Goal: Register for event/course

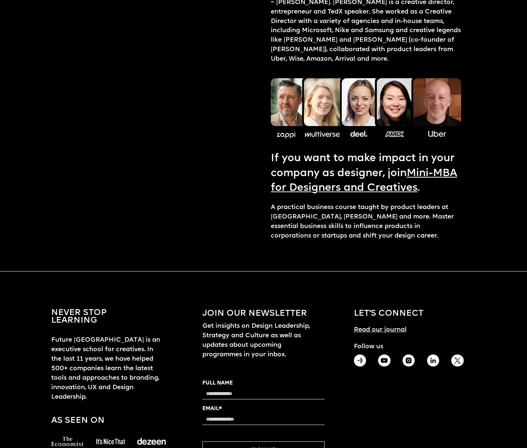
scroll to position [924, 0]
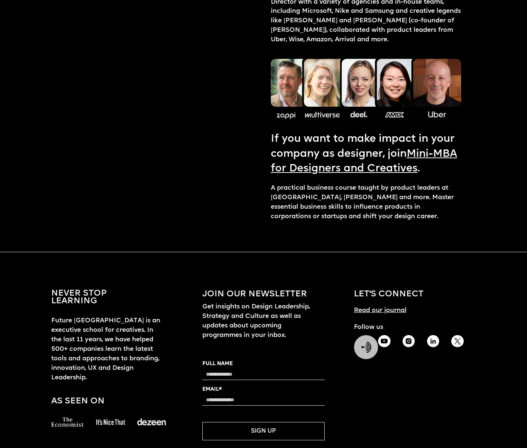
click at [361, 335] on img at bounding box center [366, 347] width 25 height 25
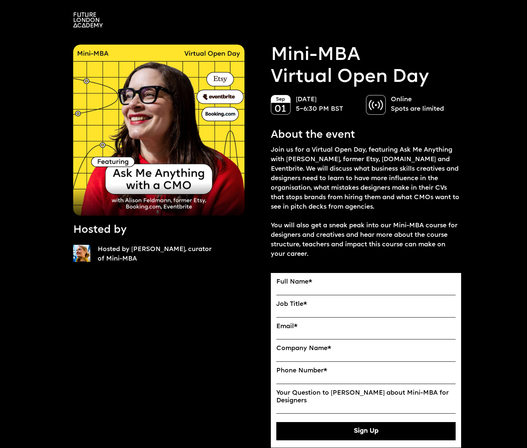
scroll to position [0, 0]
click at [97, 24] on img at bounding box center [88, 19] width 30 height 15
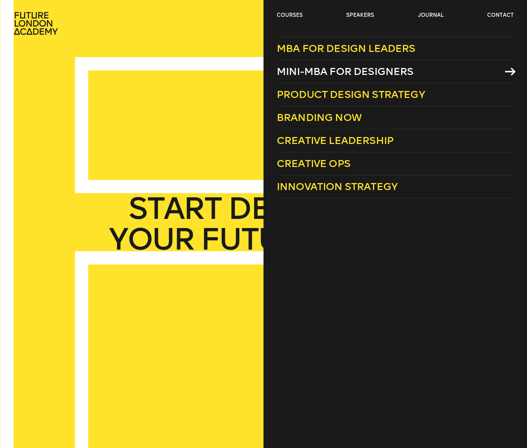
click at [316, 70] on span "Mini-MBA for Designers" at bounding box center [345, 71] width 137 height 12
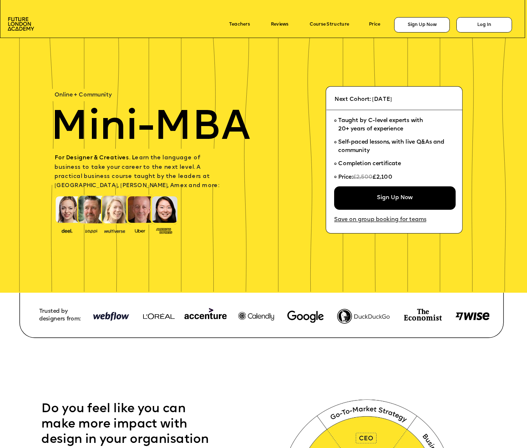
click at [405, 220] on link "Save on group booking for teams" at bounding box center [380, 220] width 92 height 6
click at [397, 199] on div "Sign Up Now" at bounding box center [394, 199] width 125 height 24
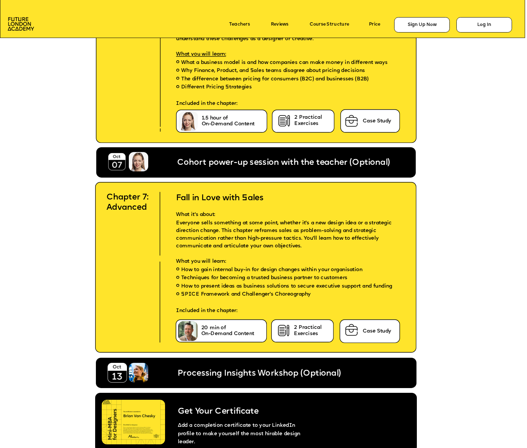
scroll to position [2627, 0]
